Goal: Task Accomplishment & Management: Manage account settings

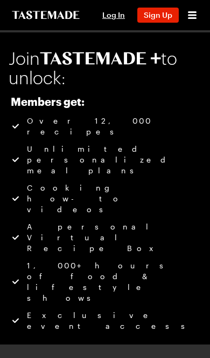
click at [107, 8] on button "Log In" at bounding box center [114, 15] width 35 height 15
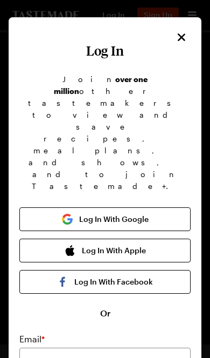
click at [156, 207] on button "Log In With Google" at bounding box center [105, 219] width 172 height 24
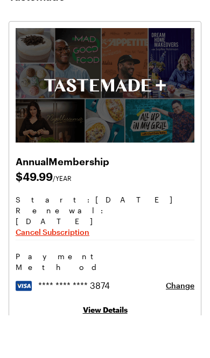
scroll to position [57, 0]
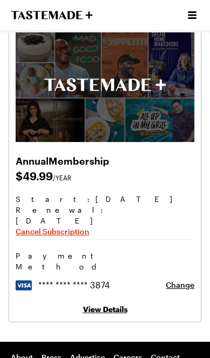
click at [75, 226] on span "Cancel Subscription" at bounding box center [53, 231] width 74 height 11
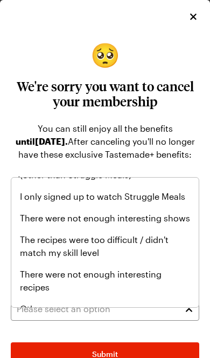
scroll to position [138, 0]
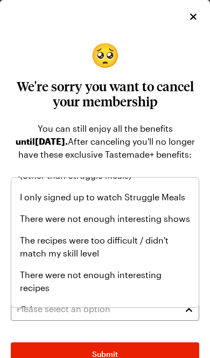
click at [39, 303] on span "Other" at bounding box center [32, 309] width 24 height 13
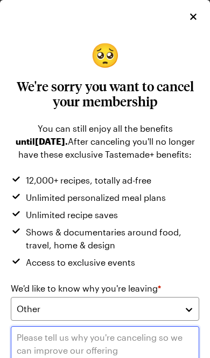
click at [125, 357] on textarea at bounding box center [105, 363] width 189 height 74
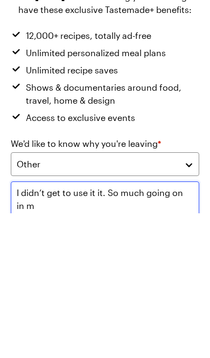
scroll to position [11, 0]
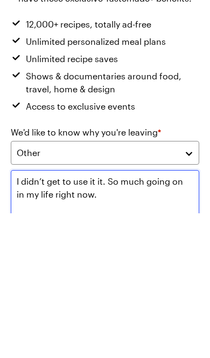
click at [97, 315] on textarea "I didn’t get to use it it. So much going on in my life right now." at bounding box center [105, 352] width 189 height 74
type textarea "I didn’t get to use it. So much going on in my life right now."
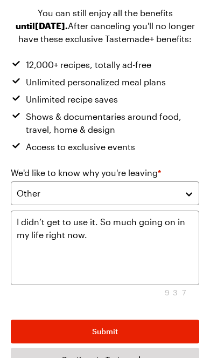
scroll to position [115, 0]
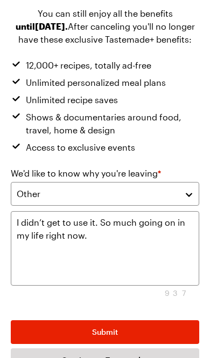
click at [145, 344] on button "Submit" at bounding box center [105, 332] width 189 height 24
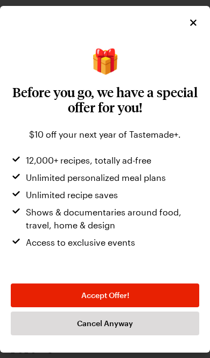
scroll to position [0, 0]
click at [139, 335] on button "Cancel Anyway" at bounding box center [105, 323] width 189 height 24
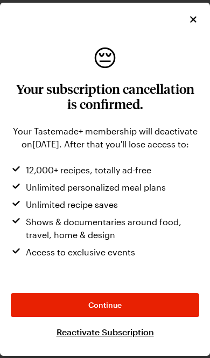
click at [164, 317] on button "Continue" at bounding box center [105, 305] width 189 height 24
